Goal: Transaction & Acquisition: Obtain resource

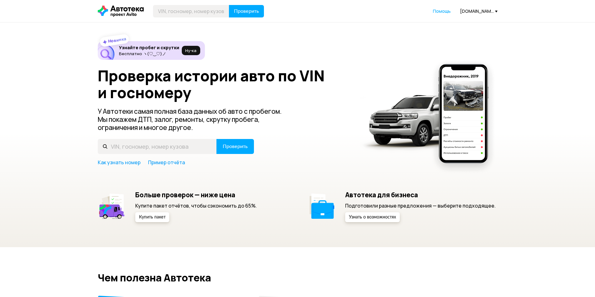
click at [476, 7] on div "Проверить Помощь [DOMAIN_NAME][EMAIL_ADDRESS][DOMAIN_NAME]" at bounding box center [298, 11] width 406 height 12
click at [474, 11] on div "[DOMAIN_NAME][EMAIL_ADDRESS][DOMAIN_NAME]" at bounding box center [478, 11] width 37 height 6
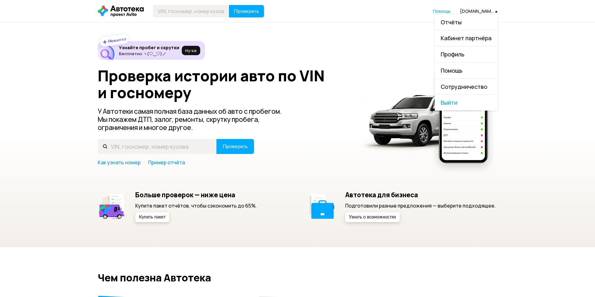
click at [472, 21] on link "Отчёты" at bounding box center [466, 22] width 63 height 16
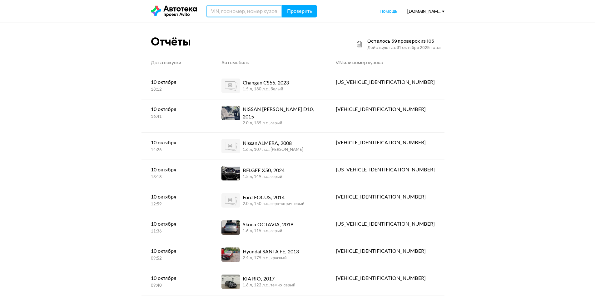
click at [223, 13] on input "text" at bounding box center [244, 11] width 76 height 12
click at [225, 10] on input "E" at bounding box center [244, 11] width 76 height 12
click at [244, 7] on input "У052ТН178" at bounding box center [244, 11] width 76 height 12
click at [240, 11] on input "У052ТН178" at bounding box center [244, 11] width 76 height 12
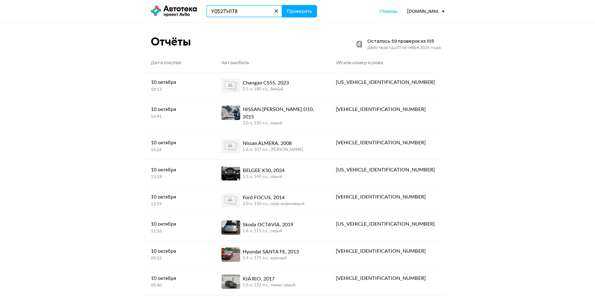
click at [240, 11] on input "У052ТН178" at bounding box center [244, 11] width 76 height 12
type input "У052ТН178"
click at [296, 11] on span "Проверить" at bounding box center [299, 11] width 25 height 5
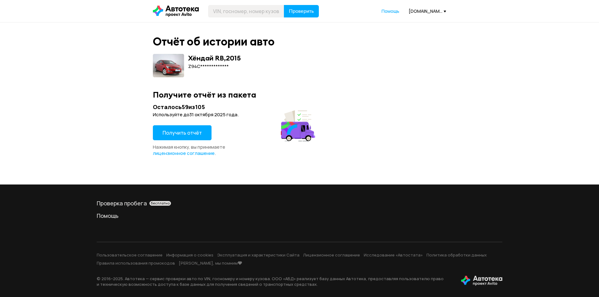
click at [186, 128] on button "Получить отчёт" at bounding box center [182, 132] width 59 height 15
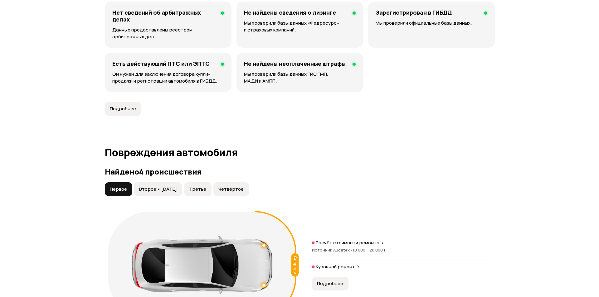
scroll to position [593, 0]
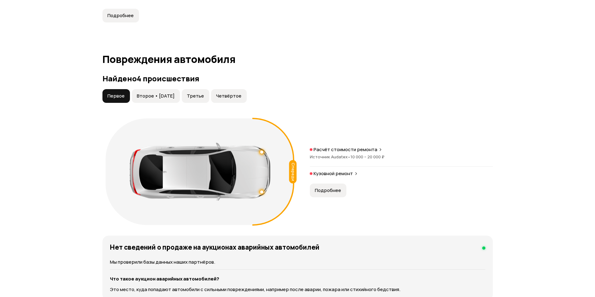
click at [148, 99] on span "Второе • [DATE]" at bounding box center [156, 96] width 38 height 6
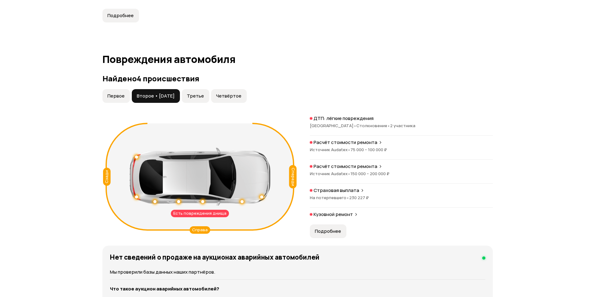
click at [202, 95] on span "Третье" at bounding box center [195, 96] width 17 height 6
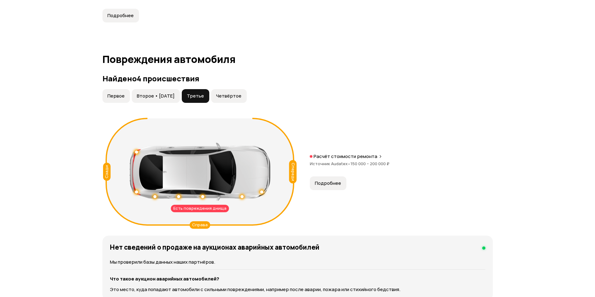
click at [231, 95] on span "Четвёртое" at bounding box center [228, 96] width 25 height 6
click at [161, 93] on span "Второе • [DATE]" at bounding box center [156, 96] width 38 height 6
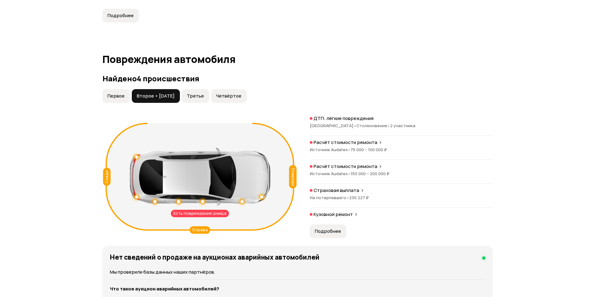
click at [329, 230] on span "Подробнее" at bounding box center [328, 232] width 26 height 6
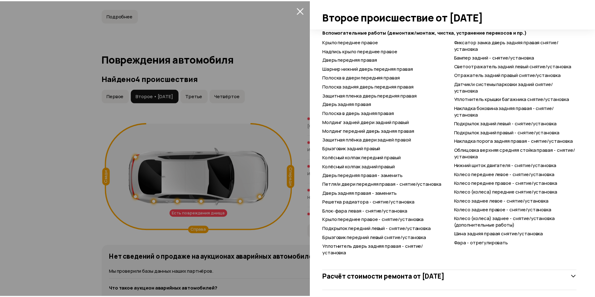
scroll to position [425, 0]
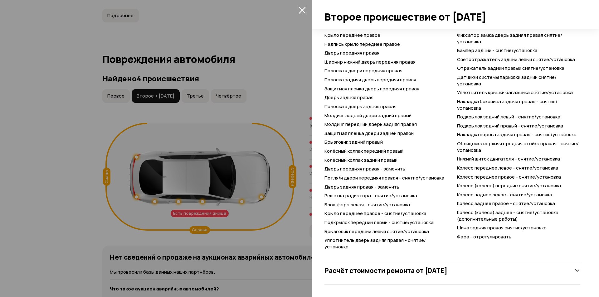
click at [214, 178] on div at bounding box center [299, 148] width 599 height 297
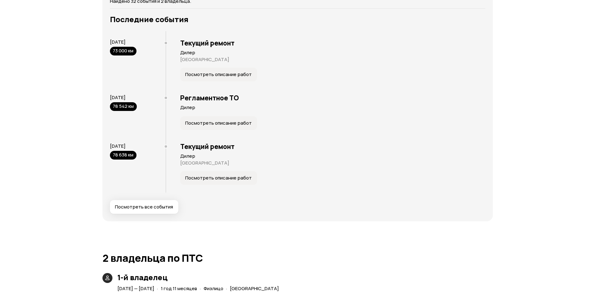
scroll to position [1249, 0]
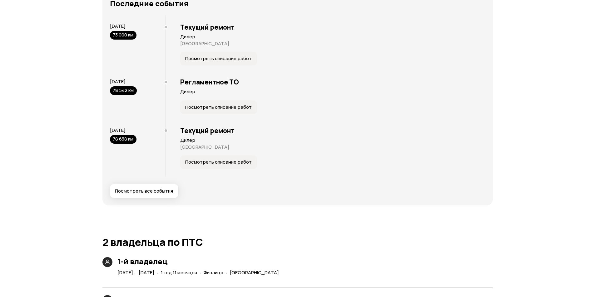
click at [161, 189] on span "Посмотреть все события" at bounding box center [144, 191] width 58 height 6
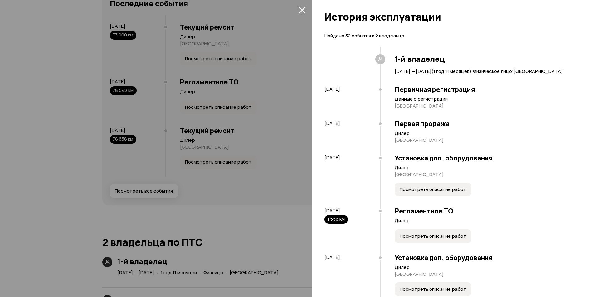
click at [128, 186] on div at bounding box center [299, 148] width 599 height 297
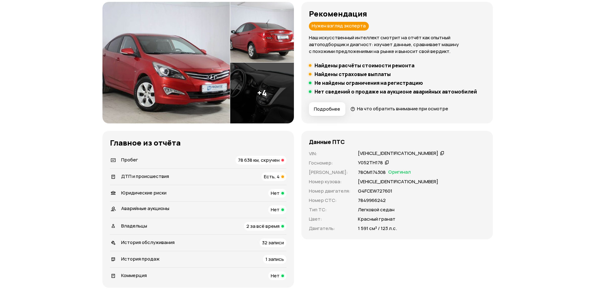
scroll to position [202, 0]
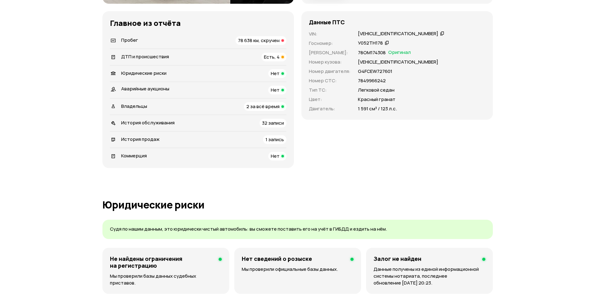
click at [440, 34] on icon at bounding box center [442, 33] width 4 height 6
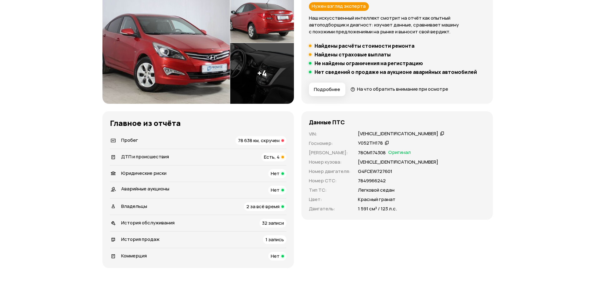
scroll to position [125, 0]
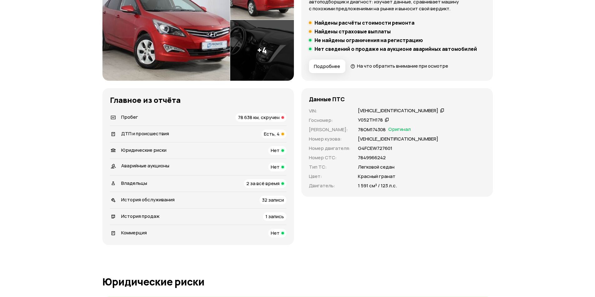
click at [247, 64] on img at bounding box center [262, 50] width 64 height 61
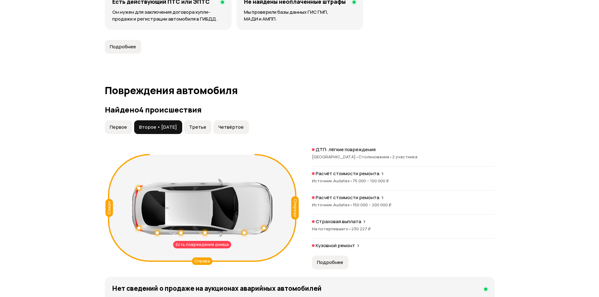
scroll to position [687, 0]
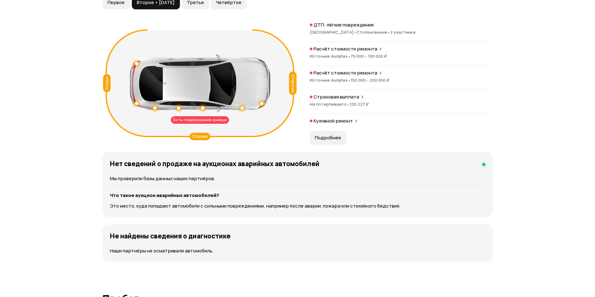
click at [333, 137] on span "Подробнее" at bounding box center [328, 138] width 26 height 6
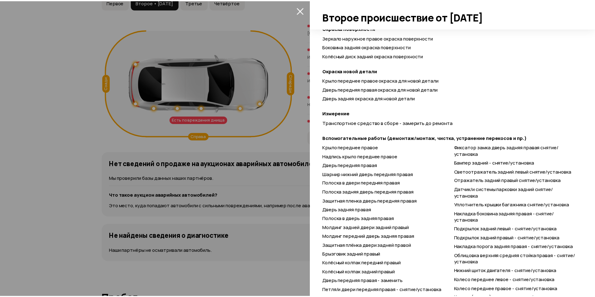
scroll to position [425, 0]
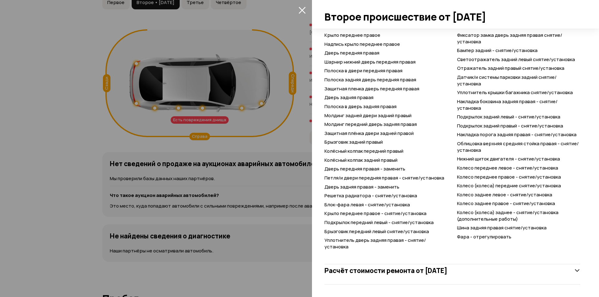
click at [276, 145] on div at bounding box center [299, 148] width 599 height 297
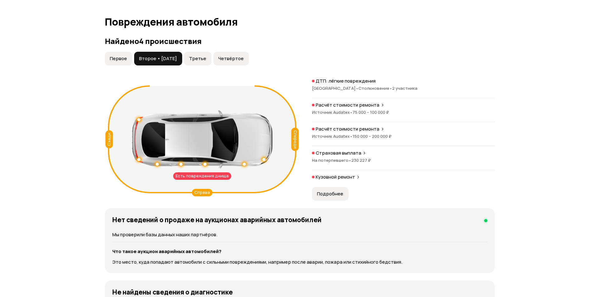
scroll to position [562, 0]
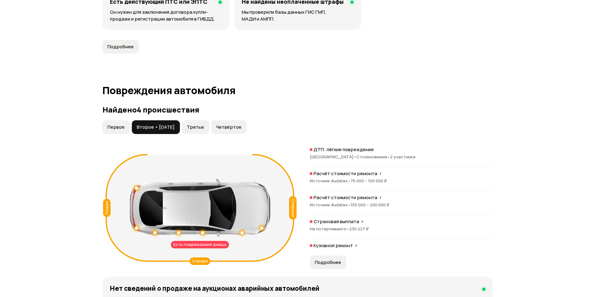
click at [194, 125] on button "Третье" at bounding box center [195, 127] width 27 height 14
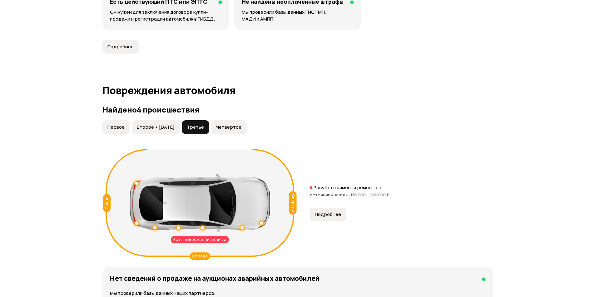
click at [332, 210] on button "Подробнее" at bounding box center [328, 215] width 37 height 14
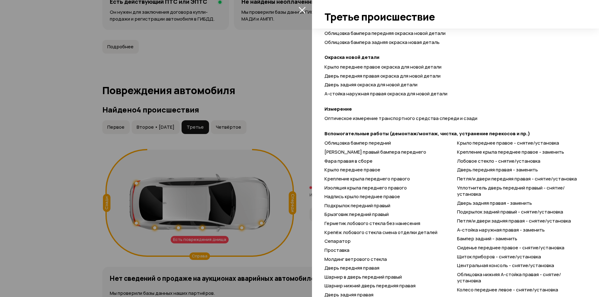
scroll to position [437, 0]
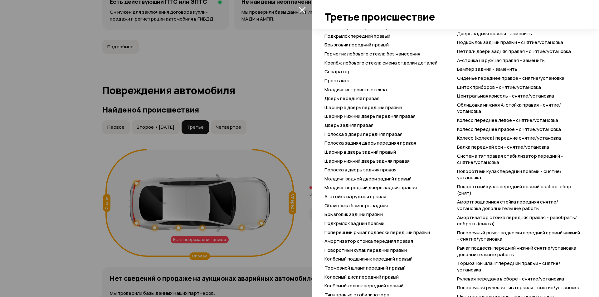
click at [244, 178] on div at bounding box center [299, 148] width 599 height 297
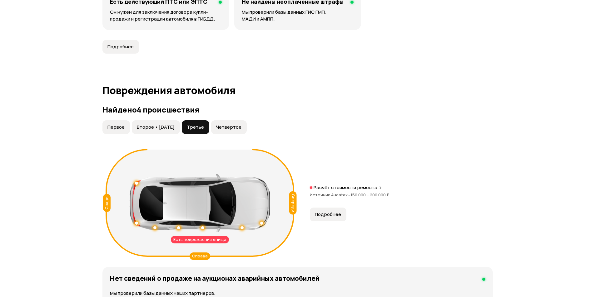
click at [225, 131] on button "Четвёртое" at bounding box center [229, 127] width 36 height 14
click at [201, 134] on button "Третье" at bounding box center [195, 127] width 27 height 14
click at [337, 220] on button "Подробнее" at bounding box center [328, 215] width 37 height 14
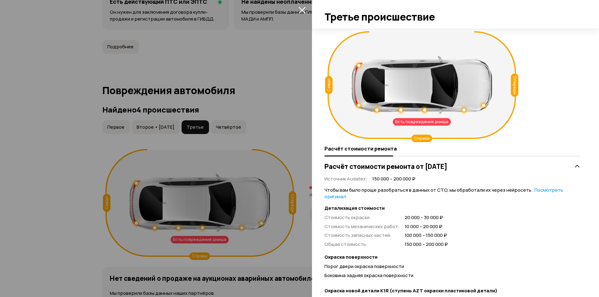
click at [165, 129] on div at bounding box center [299, 148] width 599 height 297
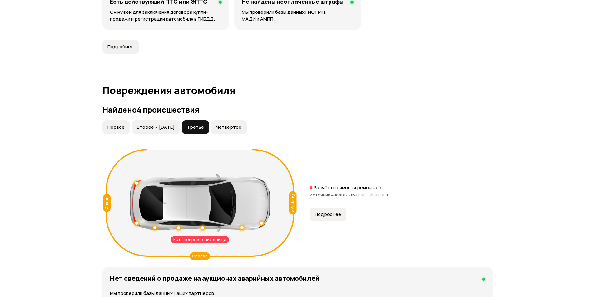
click at [224, 127] on span "Четвёртое" at bounding box center [228, 127] width 25 height 6
click at [331, 216] on span "Подробнее" at bounding box center [328, 215] width 26 height 6
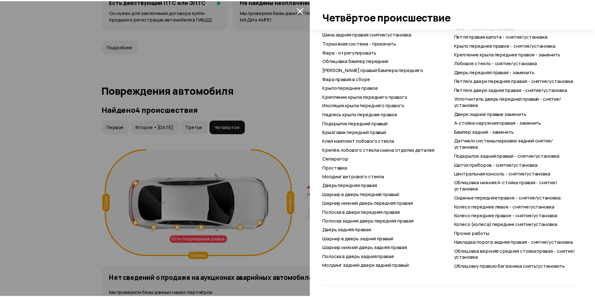
scroll to position [570, 0]
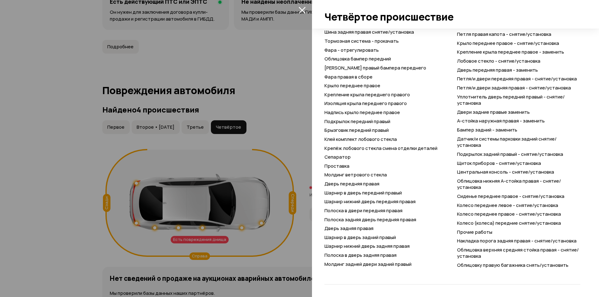
click at [209, 166] on div at bounding box center [299, 148] width 599 height 297
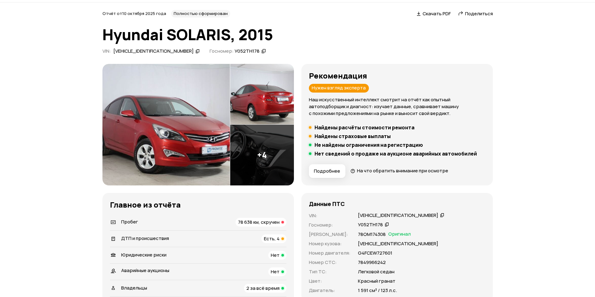
scroll to position [31, 0]
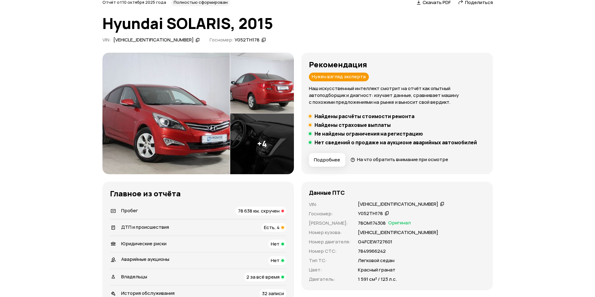
click at [440, 203] on icon at bounding box center [442, 204] width 4 height 6
